Goal: Task Accomplishment & Management: Use online tool/utility

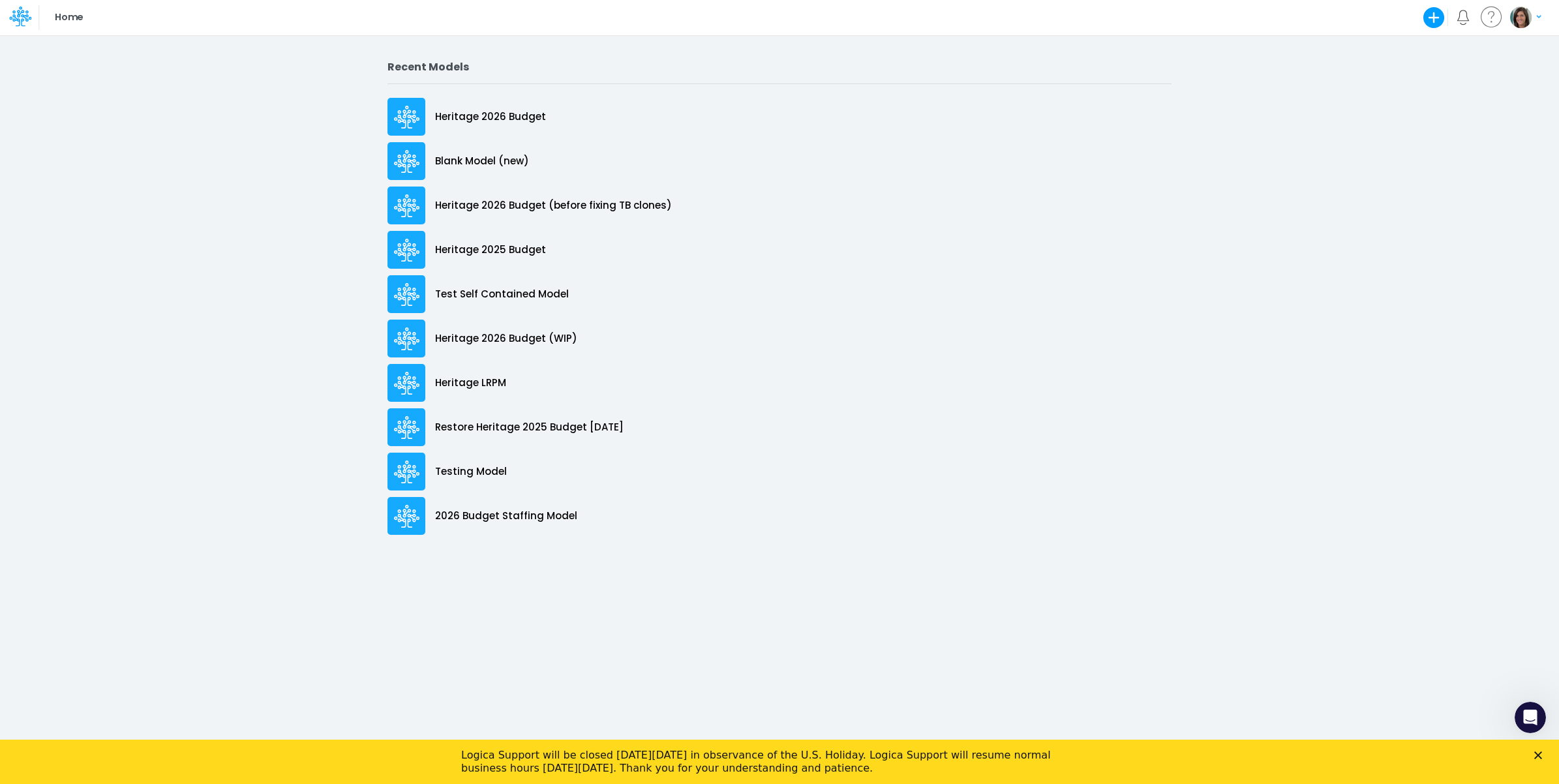
click at [1541, 752] on polygon "Close" at bounding box center [1538, 755] width 8 height 8
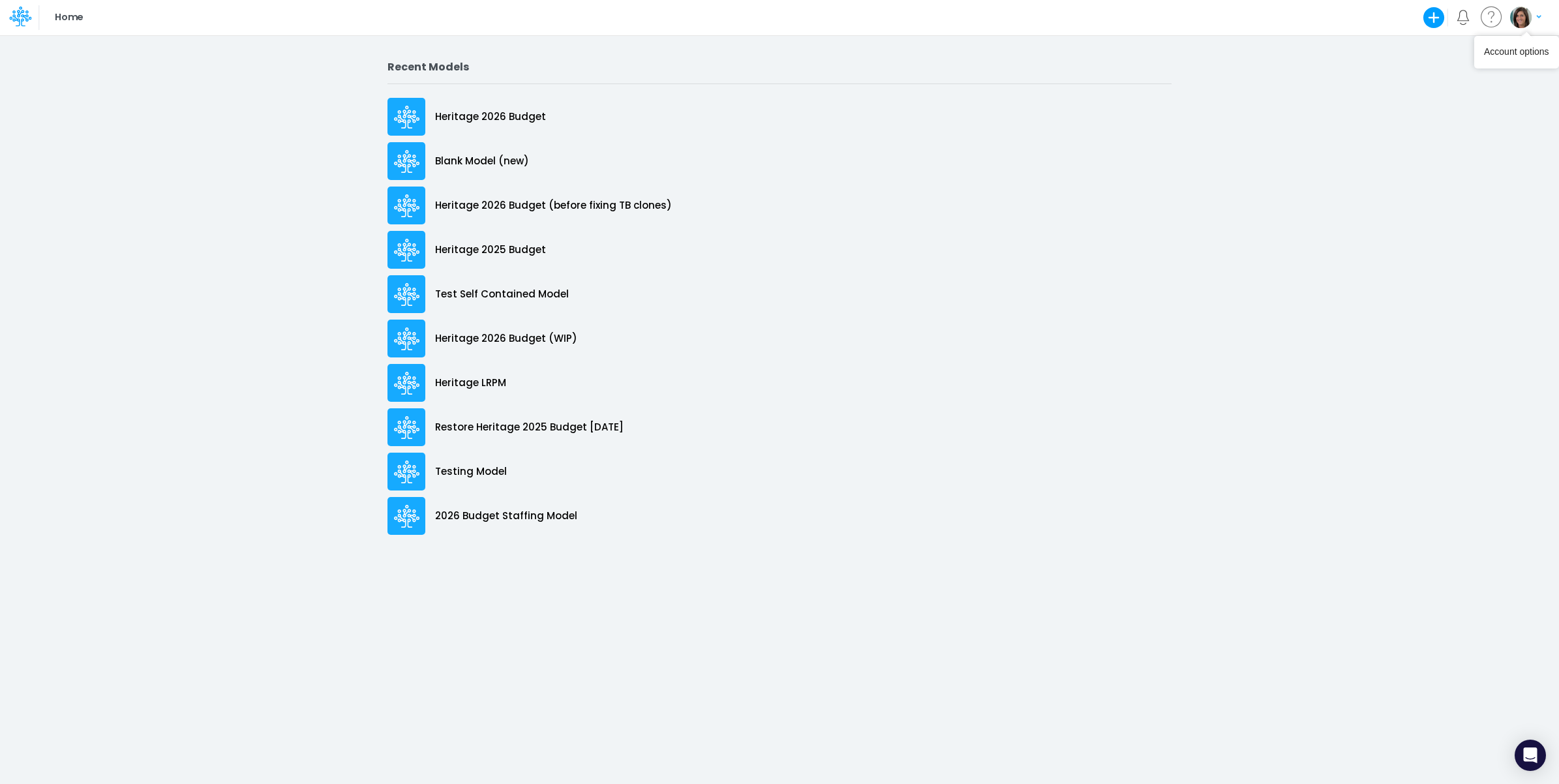
click at [1519, 15] on img "button" at bounding box center [1521, 18] width 22 height 22
click at [891, 7] on div "Home Create new model Blank Model Use a template My profile settings My billing…" at bounding box center [780, 18] width 1403 height 35
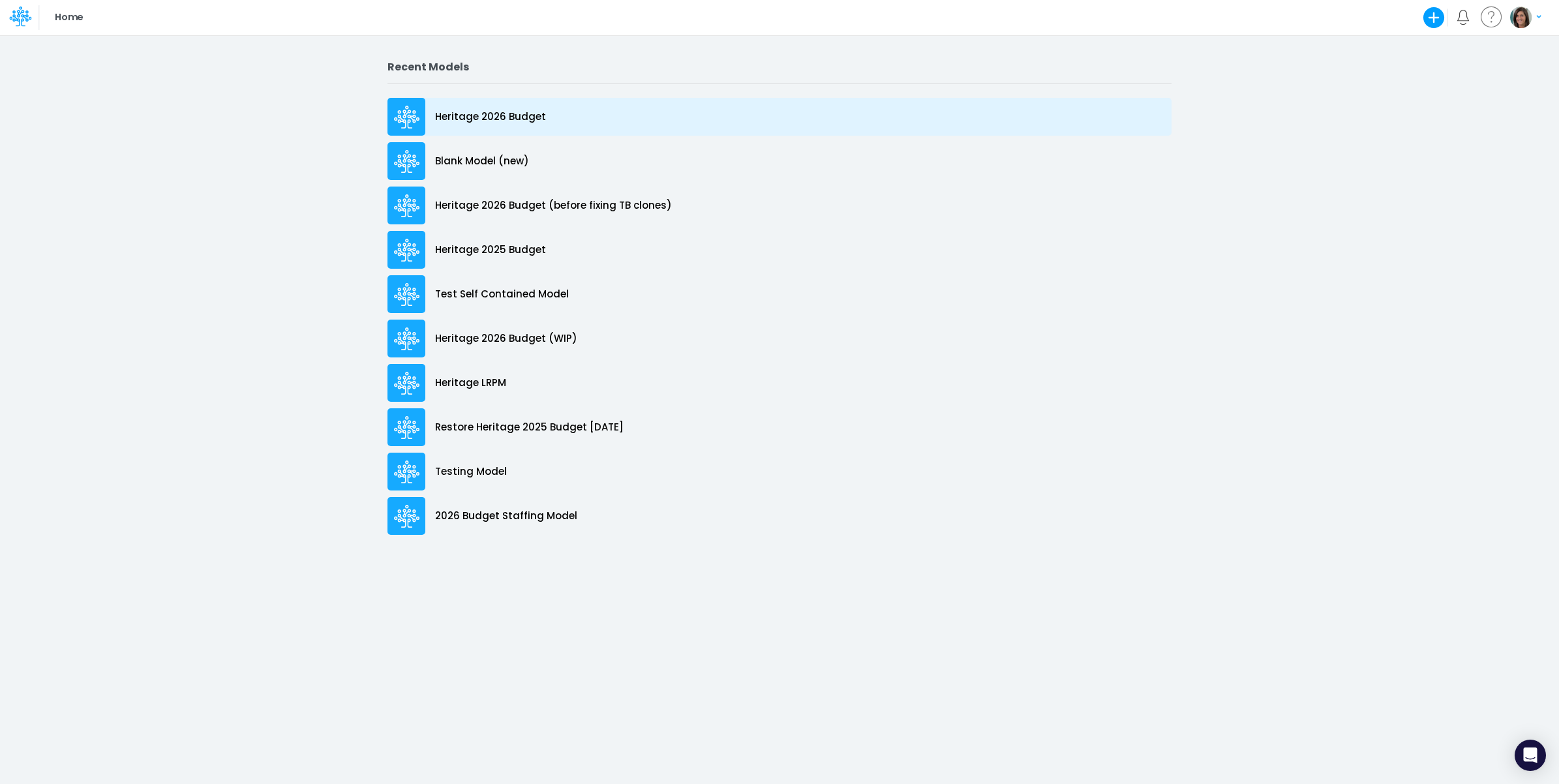
click at [501, 116] on p "Heritage 2026 Budget" at bounding box center [490, 117] width 111 height 15
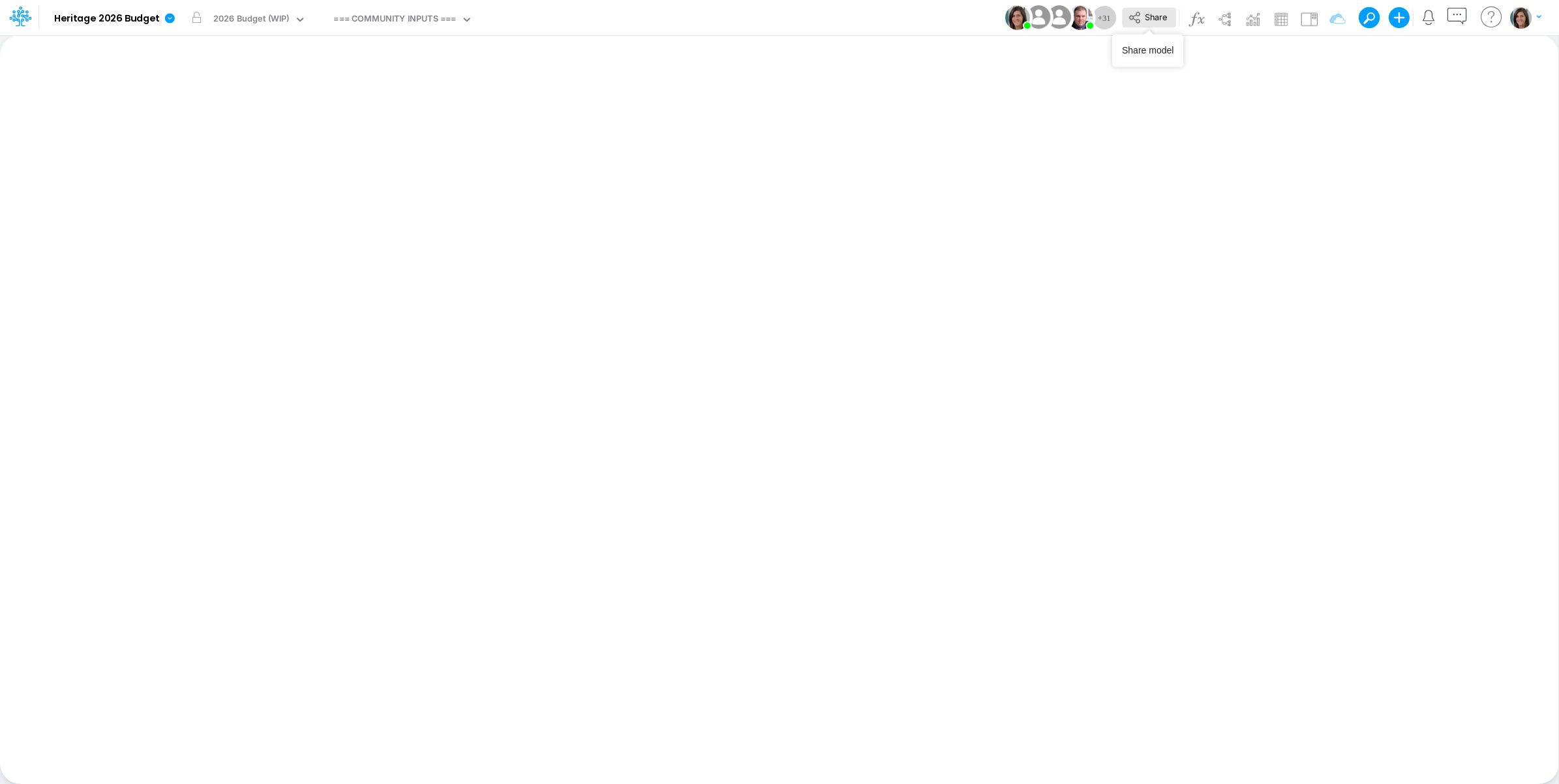
click at [1162, 12] on span "Share" at bounding box center [1155, 17] width 23 height 10
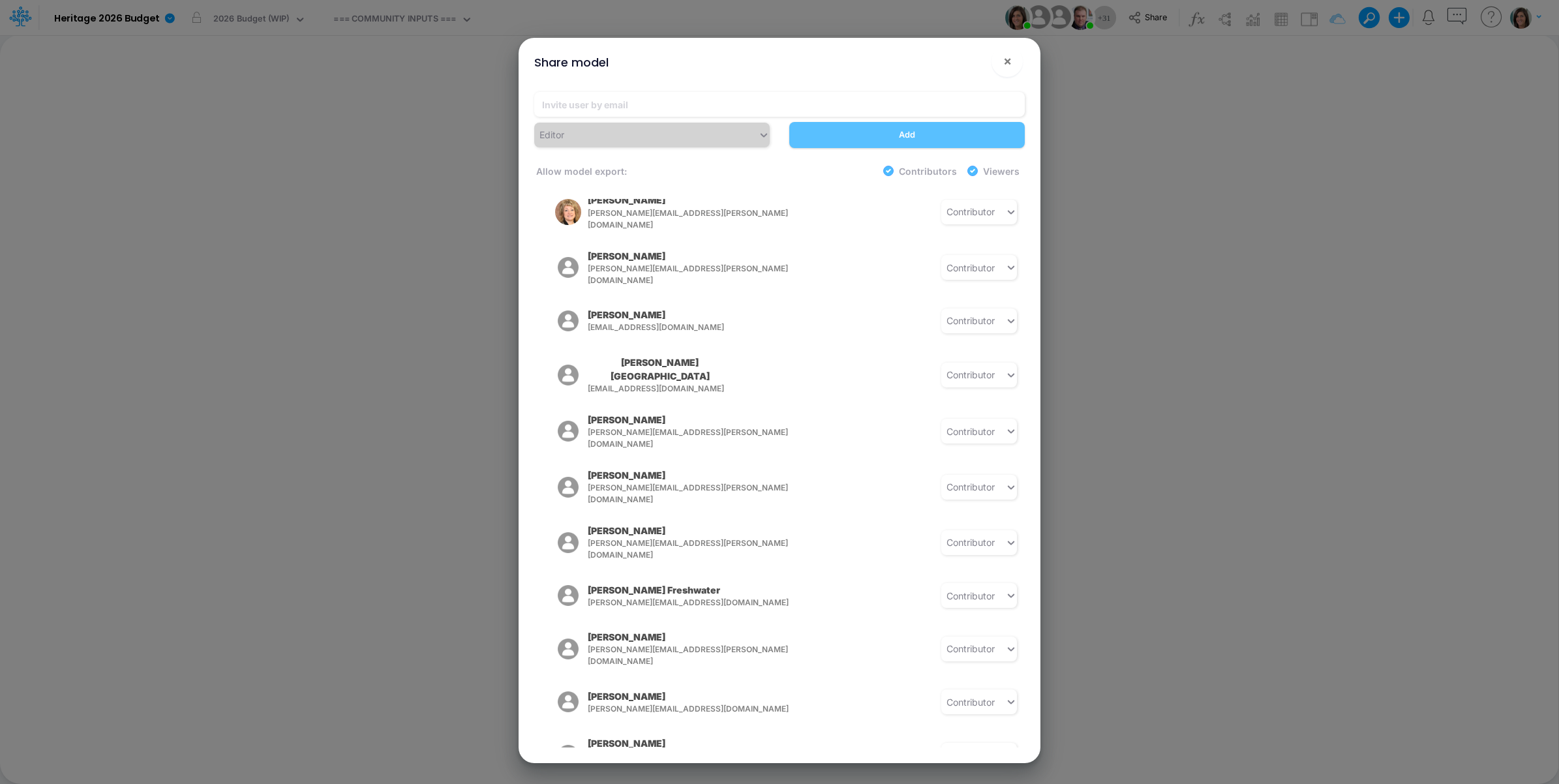
scroll to position [1064, 0]
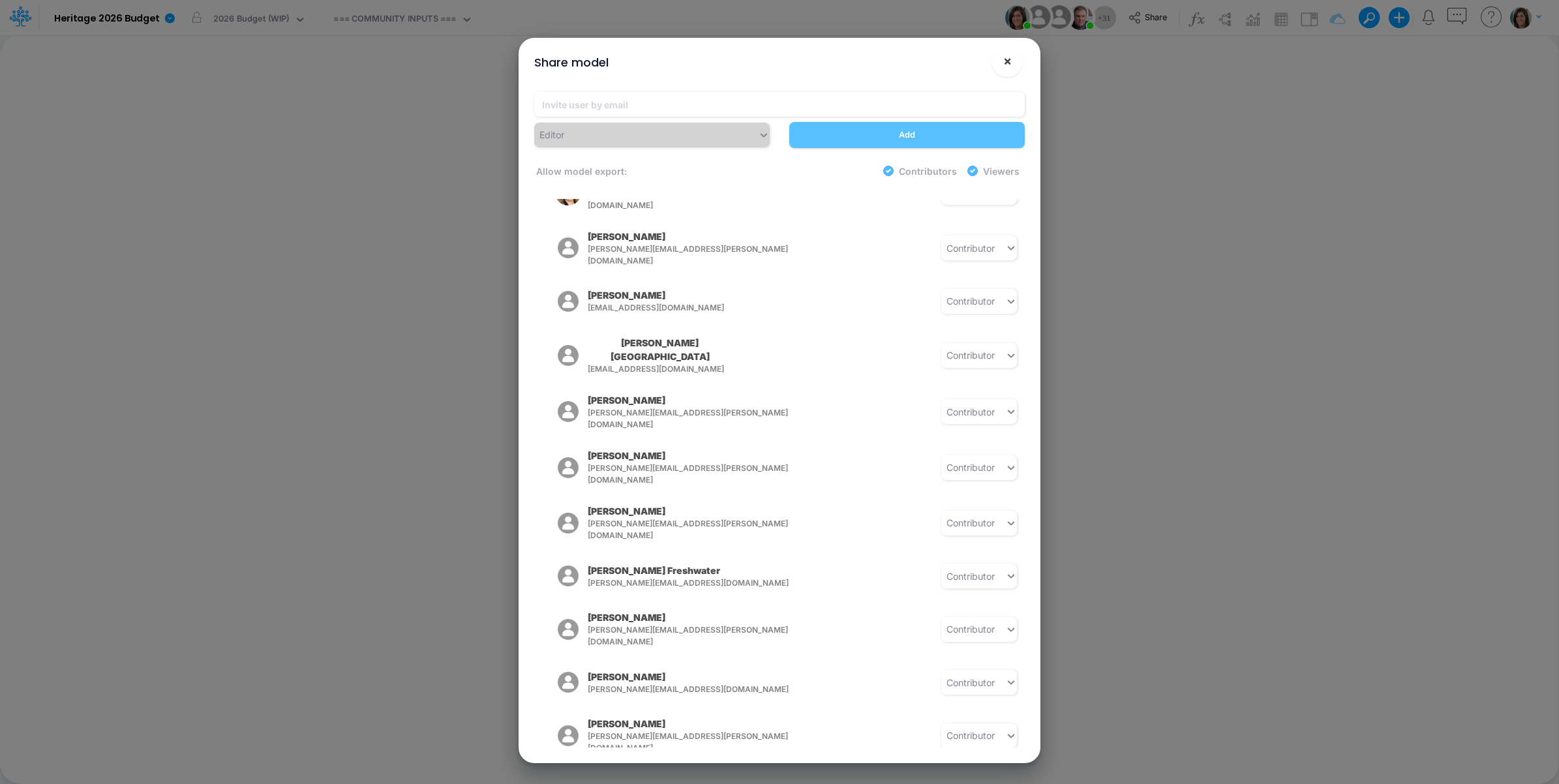
click at [1000, 56] on button "×" at bounding box center [1007, 62] width 31 height 31
